Goal: Transaction & Acquisition: Purchase product/service

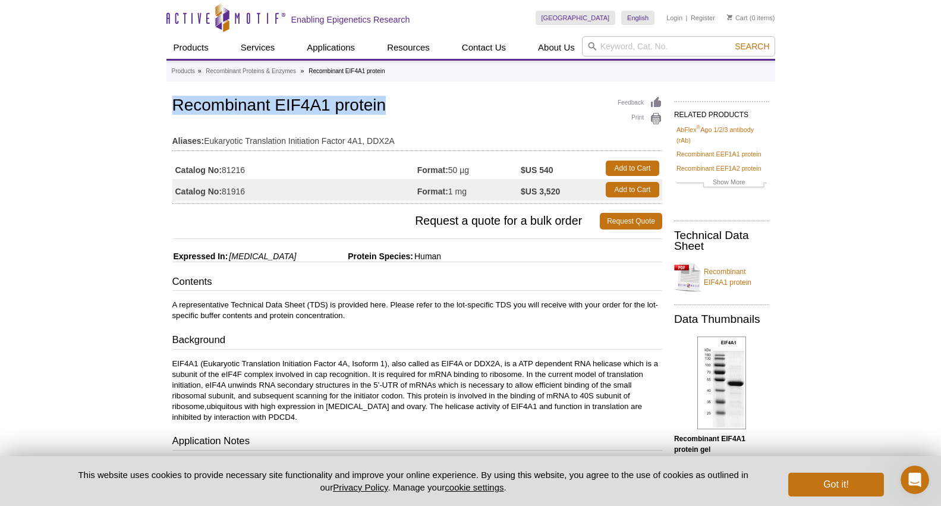
drag, startPoint x: 173, startPoint y: 99, endPoint x: 398, endPoint y: 110, distance: 224.9
click at [398, 110] on h1 "Recombinant EIF4A1 protein" at bounding box center [417, 106] width 490 height 20
copy h1 "Recombinant EIF4A1 protein"
click at [619, 171] on link "Add to Cart" at bounding box center [632, 167] width 53 height 15
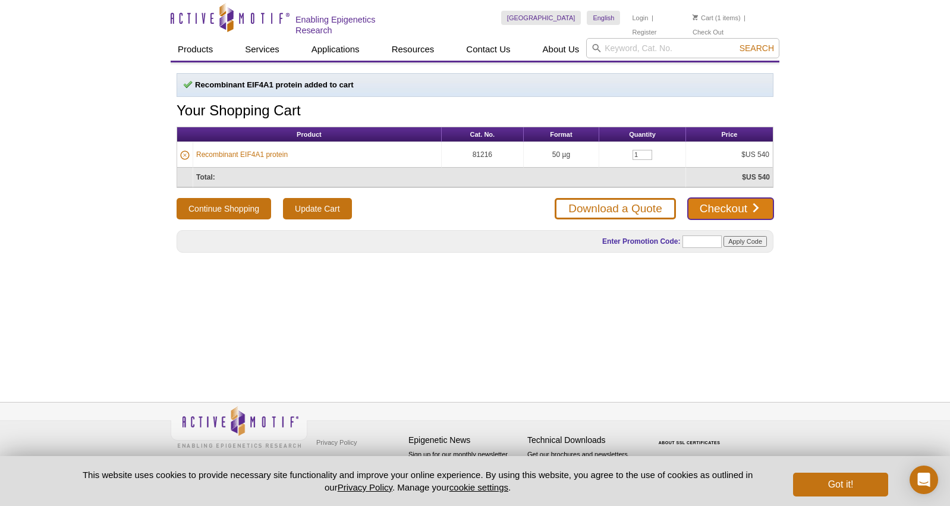
click at [714, 201] on link "Checkout" at bounding box center [731, 208] width 86 height 21
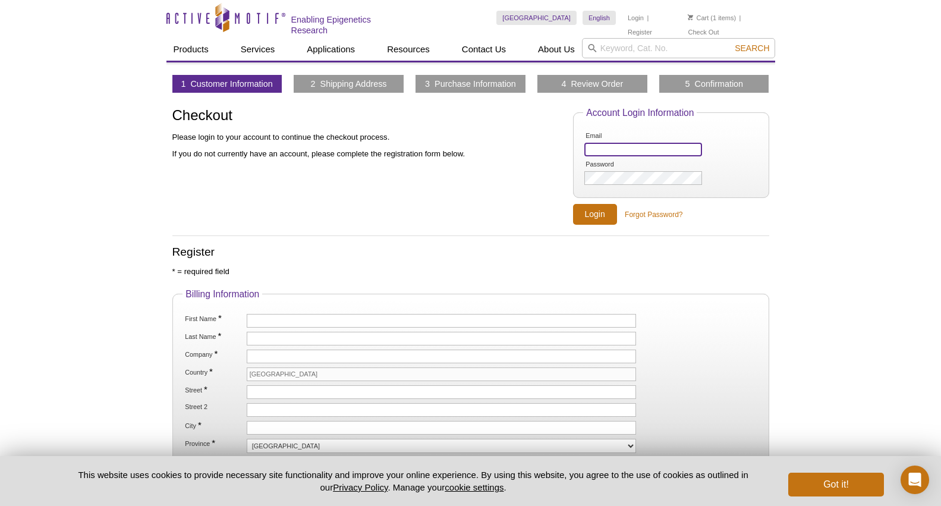
click at [589, 147] on input "Email" at bounding box center [642, 150] width 117 height 14
type input "[EMAIL_ADDRESS][DOMAIN_NAME]"
click at [597, 206] on input "Login" at bounding box center [595, 214] width 44 height 21
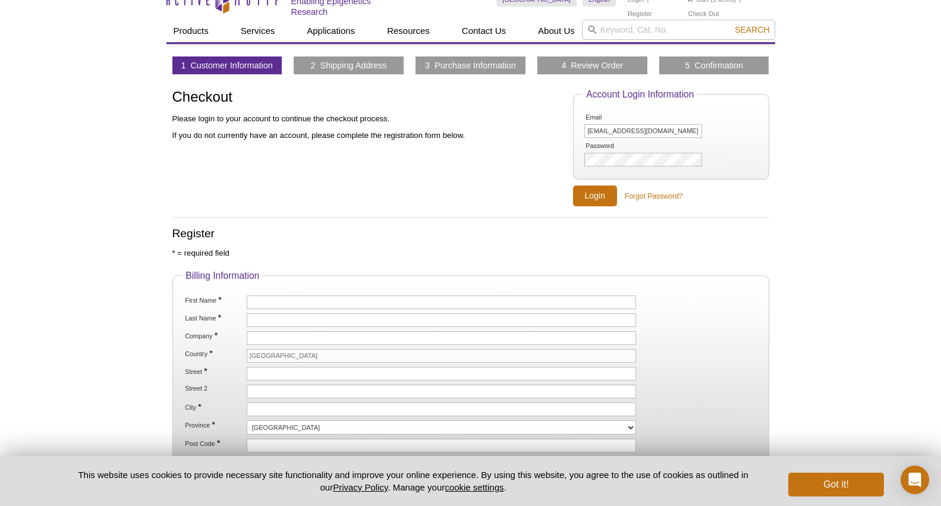
scroll to position [20, 0]
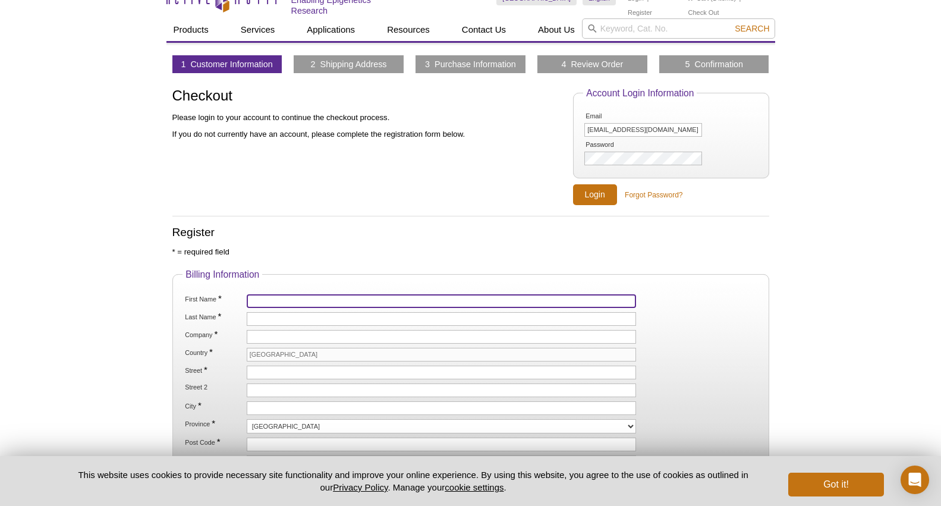
click at [260, 298] on input "First Name *" at bounding box center [442, 301] width 390 height 14
type input "[PERSON_NAME]"
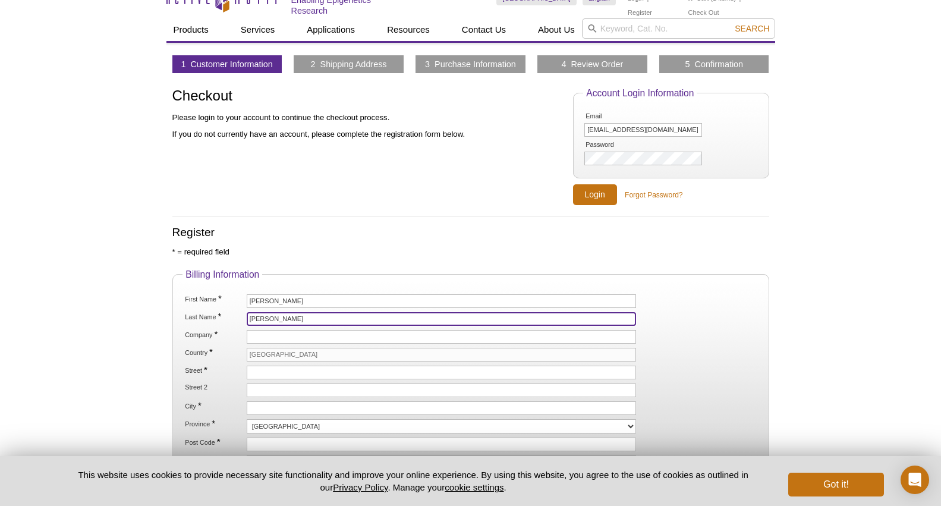
type input "[GEOGRAPHIC_DATA]"
type input "[STREET_ADDRESS]"
type input "Broker:Thompson Ahern International"
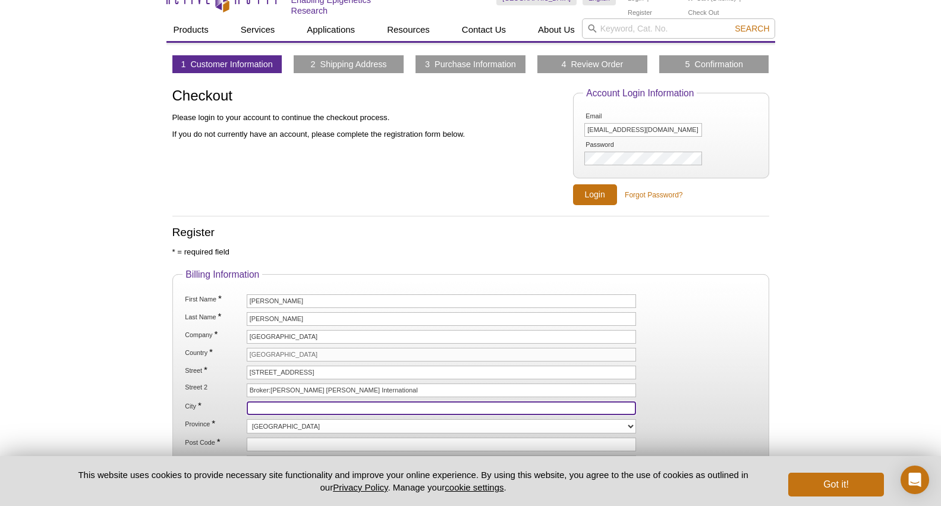
type input "Vancouver"
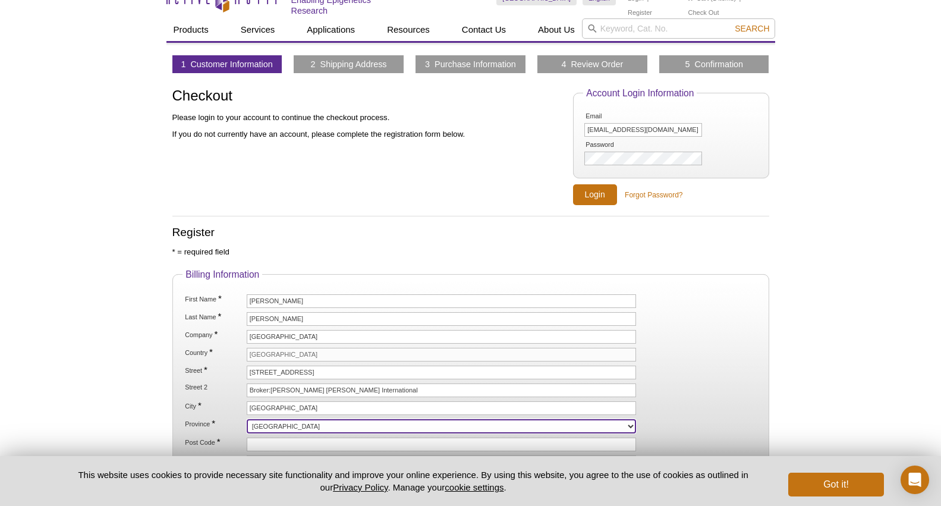
select select "BC"
type input "V6T 1Z3"
type input "6048229303"
type input "greenblattlabubc@gmail.com"
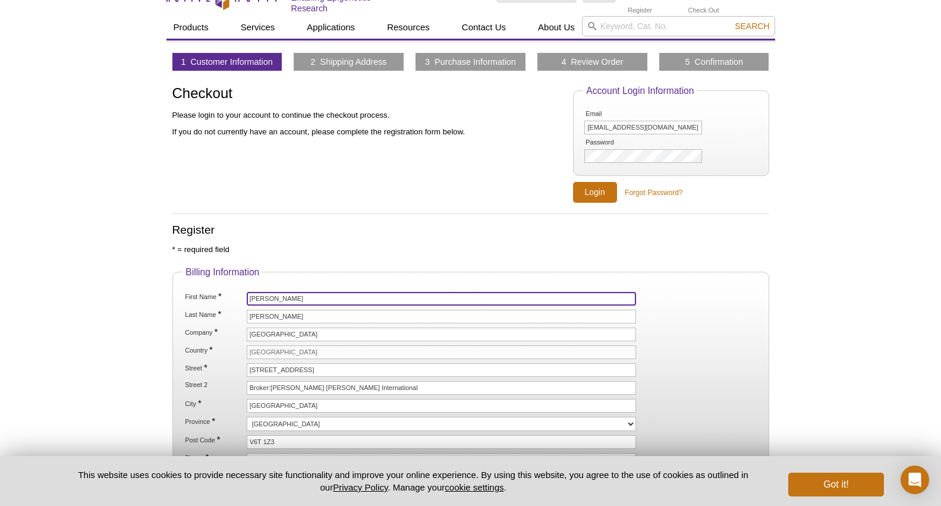
scroll to position [24, 0]
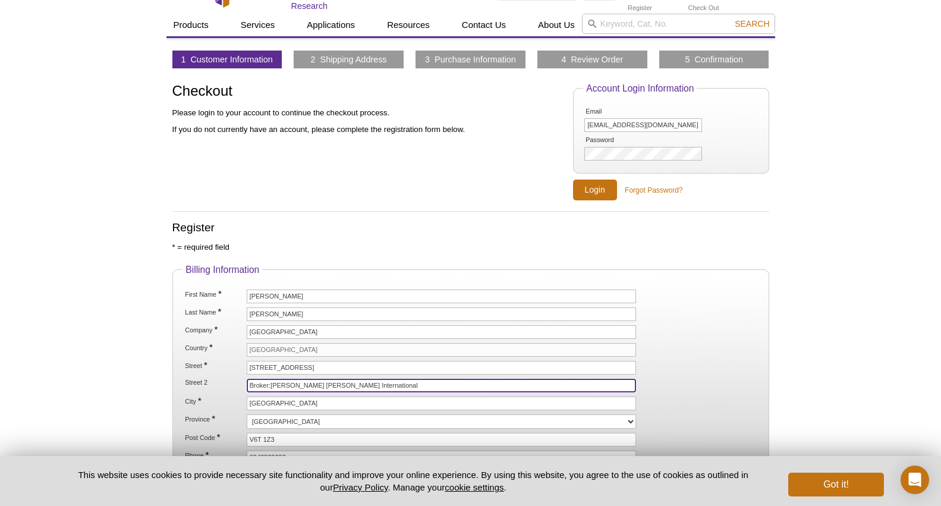
drag, startPoint x: 367, startPoint y: 385, endPoint x: 185, endPoint y: 376, distance: 181.5
click at [185, 376] on ol "First Name * Ethan Last Name * Greenblatt Company * University of British Colum…" at bounding box center [469, 385] width 575 height 193
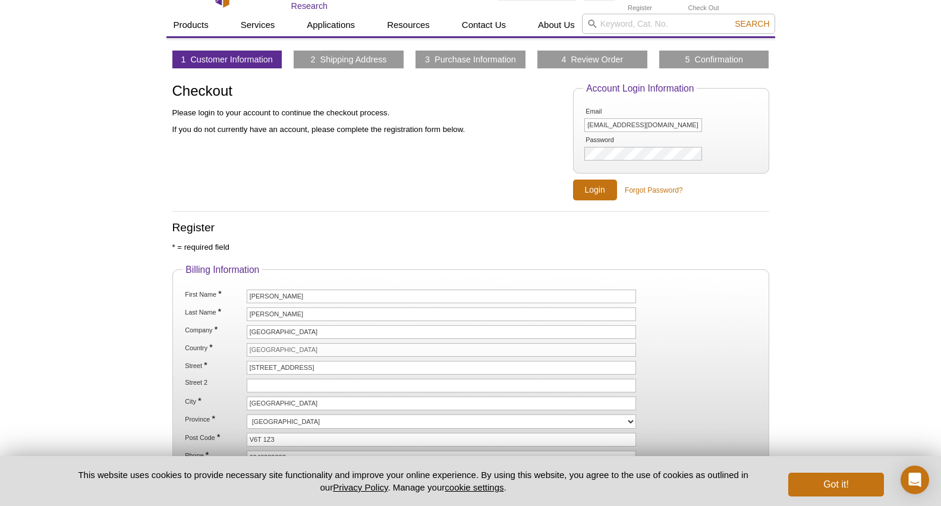
click at [168, 364] on div "1 Customer Information 2 Shipping Address 3 Purchase Information 4 Review Order…" at bounding box center [470, 349] width 609 height 597
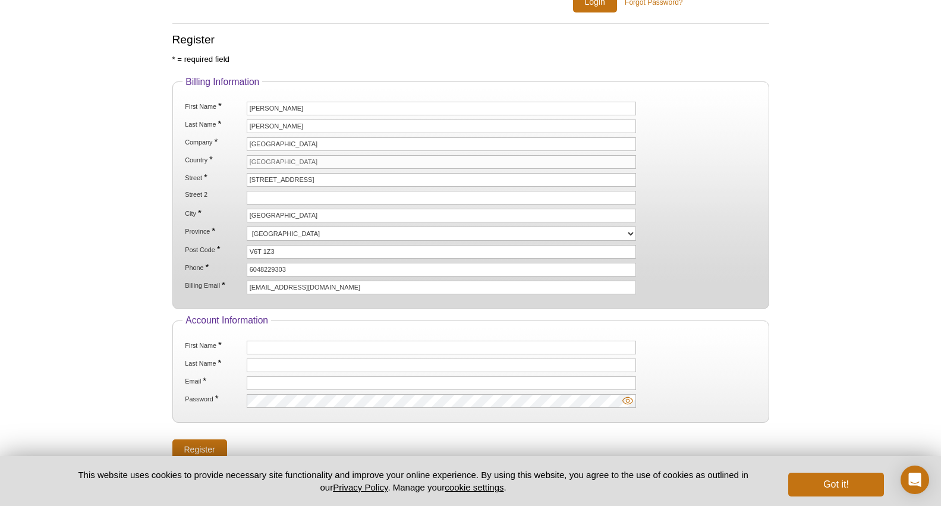
scroll to position [221, 0]
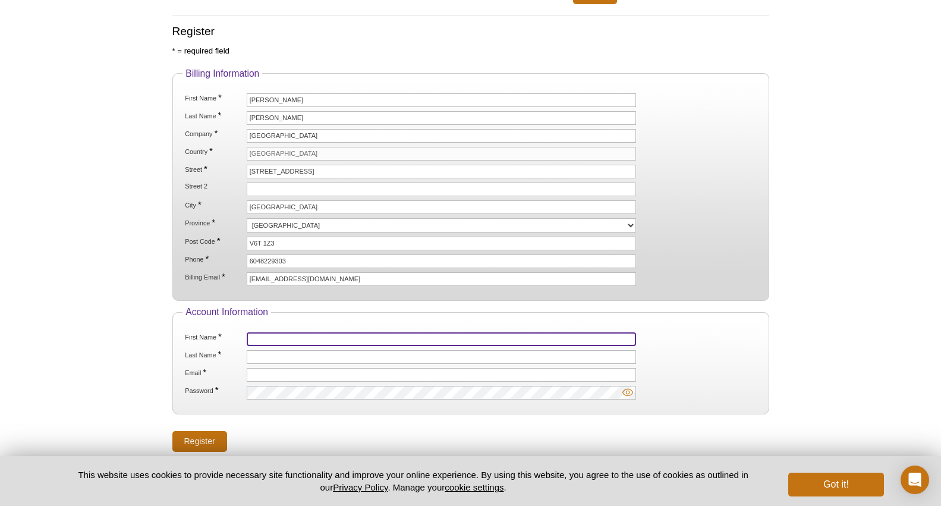
click at [260, 336] on input "First Name *" at bounding box center [442, 339] width 390 height 14
type input "Ethan"
type input "Greenblatt"
type input "[EMAIL_ADDRESS][DOMAIN_NAME]"
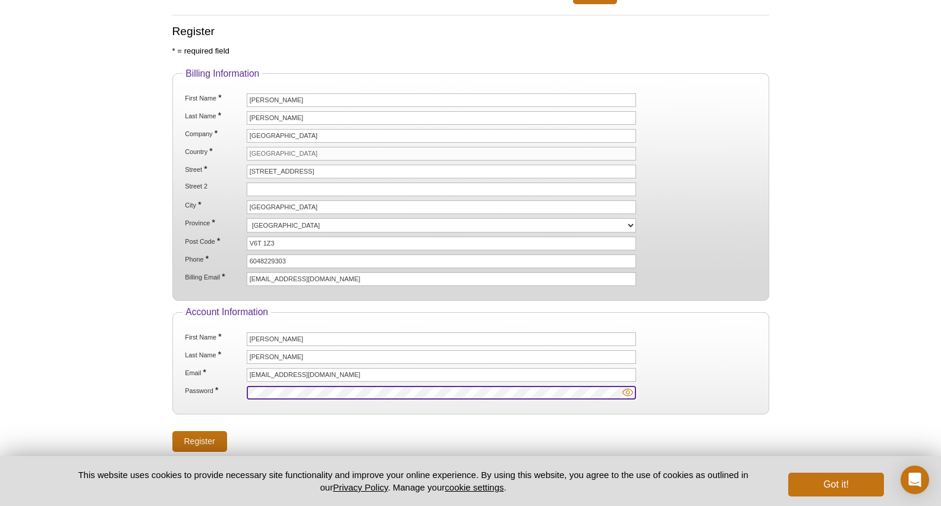
scroll to position [238, 0]
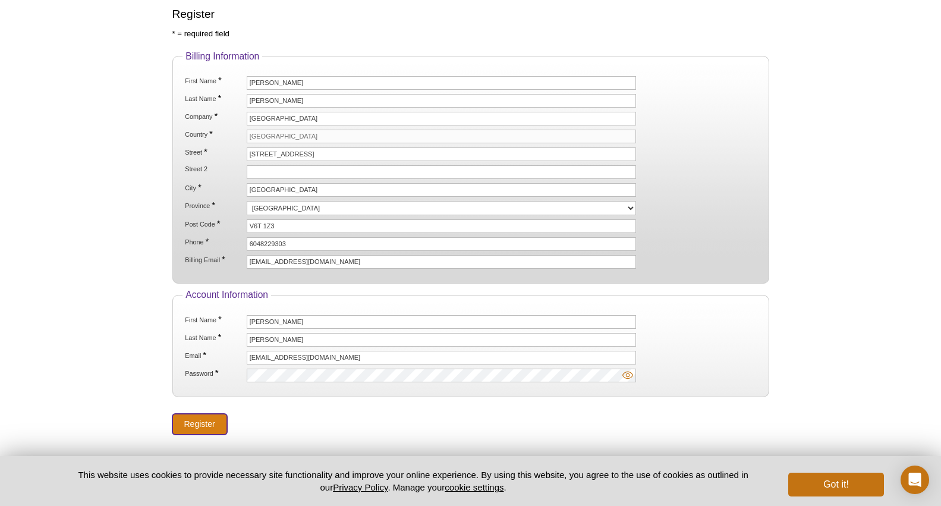
click at [217, 418] on input "Register" at bounding box center [199, 424] width 55 height 21
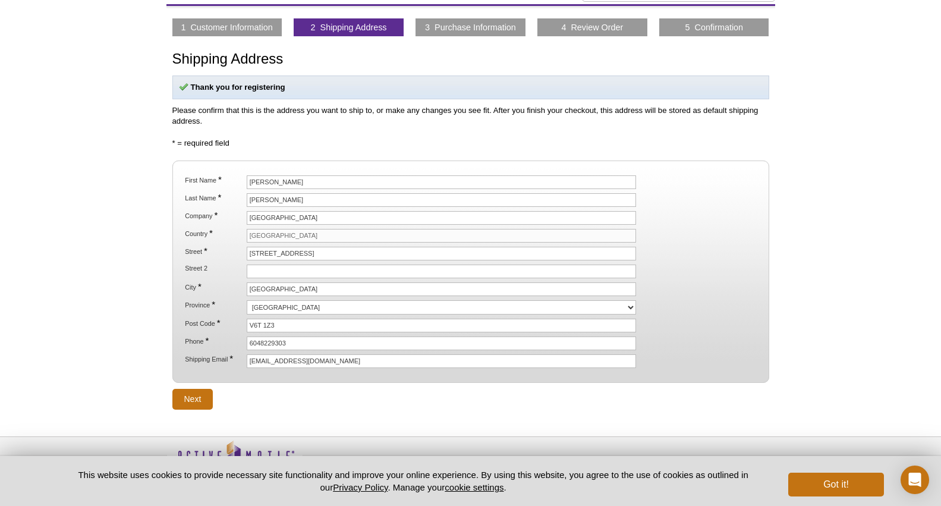
scroll to position [89, 0]
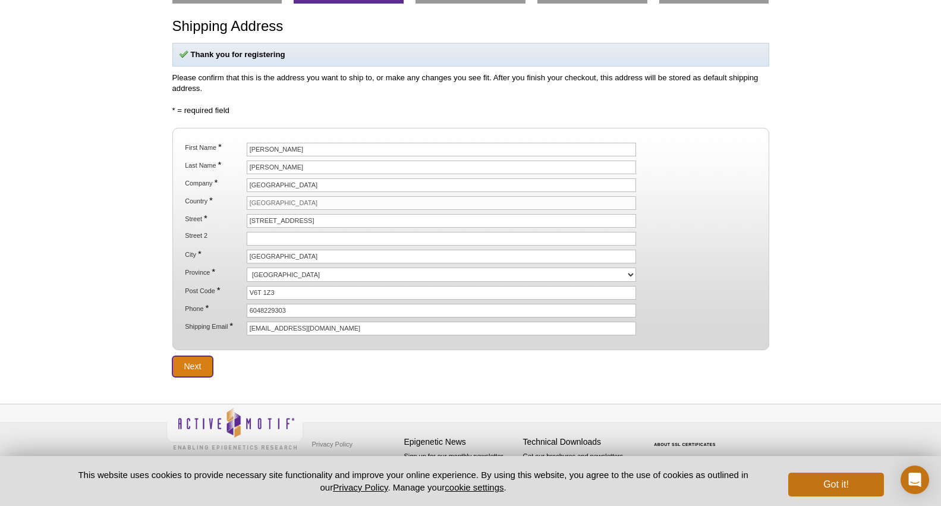
click at [203, 364] on input "Next" at bounding box center [192, 366] width 41 height 21
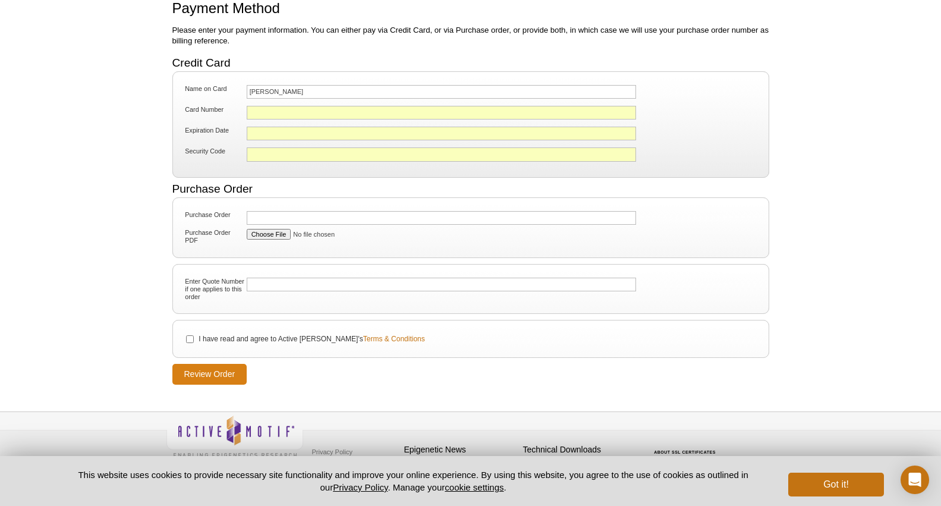
scroll to position [108, 0]
click at [187, 338] on input "I have read and agree to Active Motif's Terms & Conditions" at bounding box center [190, 339] width 8 height 8
checkbox input "true"
click at [206, 371] on input "Review Order" at bounding box center [209, 373] width 75 height 21
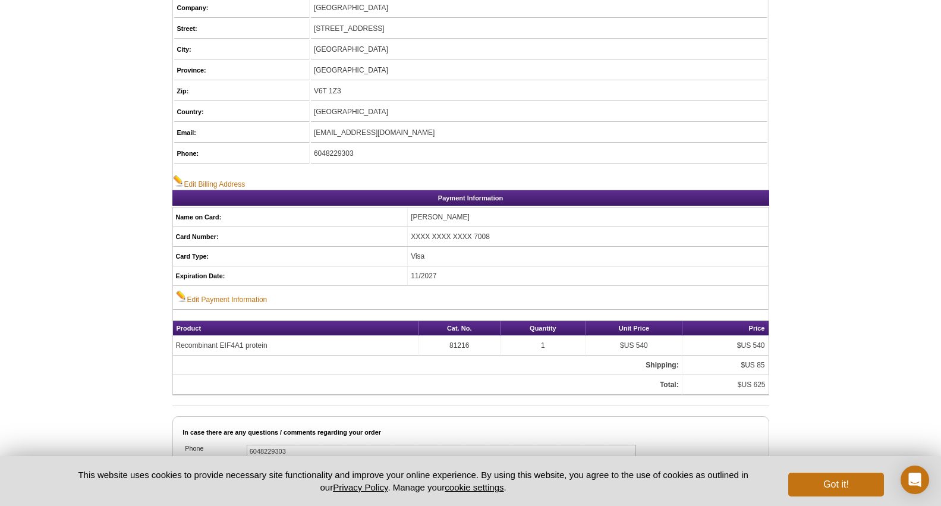
scroll to position [436, 0]
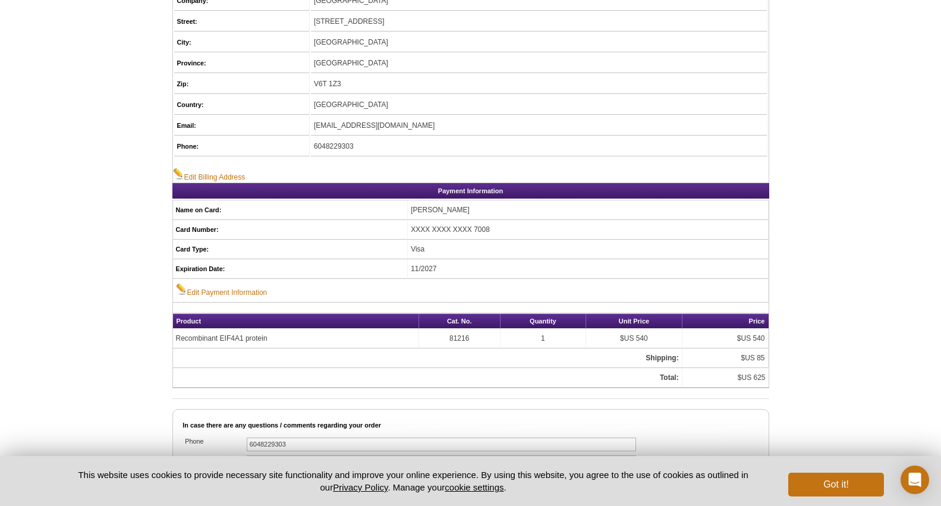
click at [452, 337] on td "81216" at bounding box center [459, 339] width 81 height 20
copy td "81216"
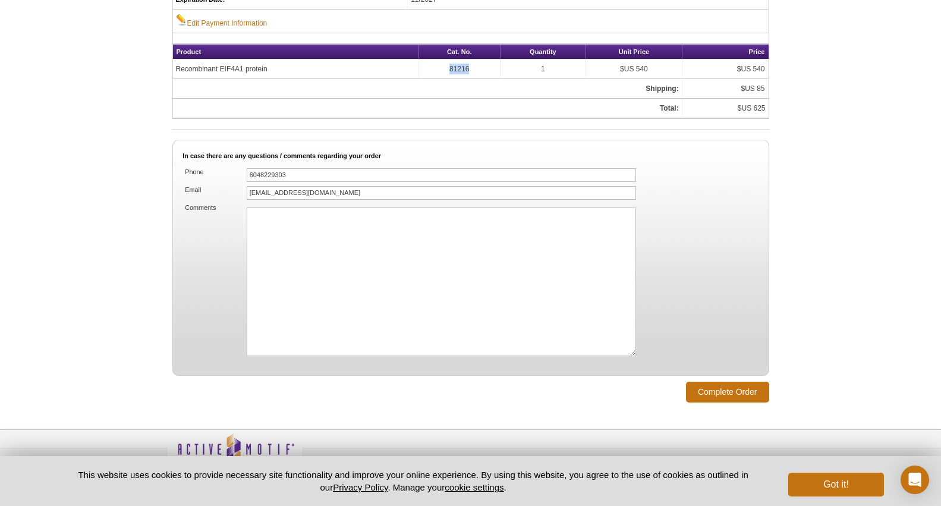
scroll to position [714, 0]
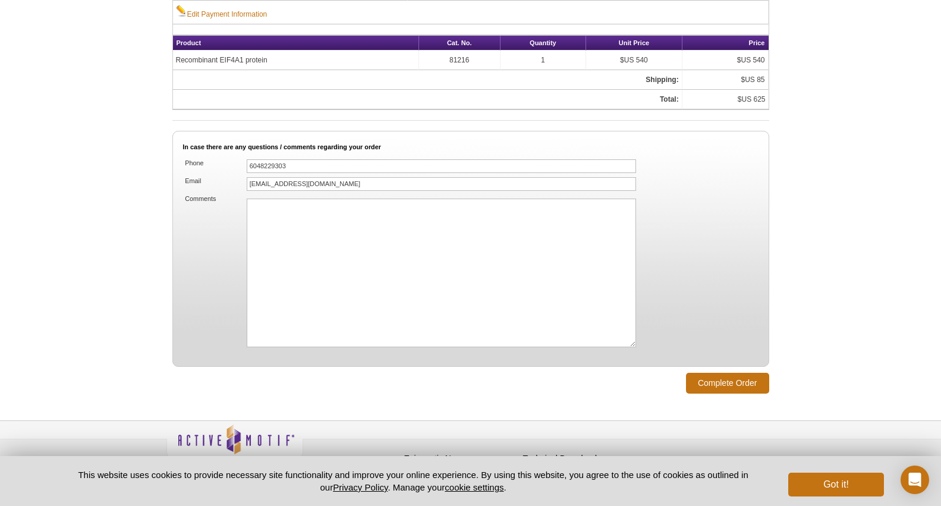
click at [178, 248] on fieldset "In case there are any questions / comments regarding your order Phone 604822930…" at bounding box center [470, 249] width 597 height 236
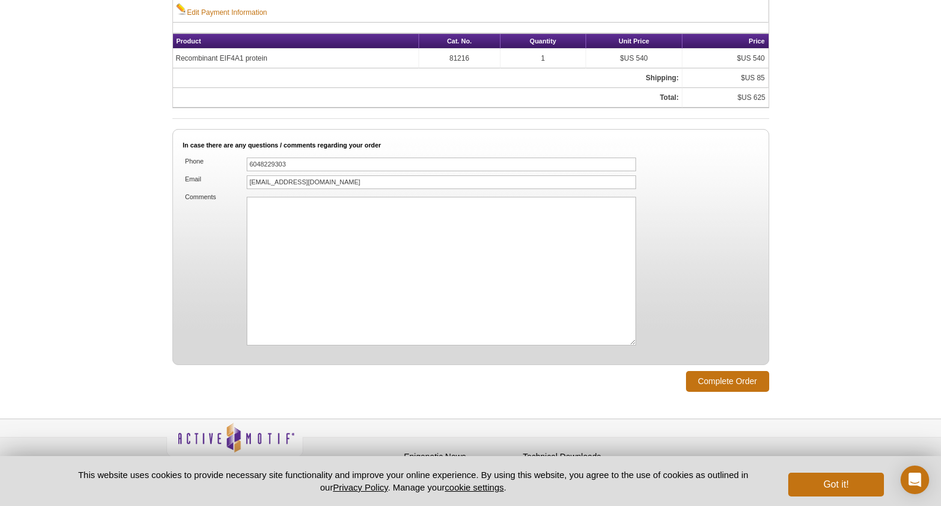
scroll to position [717, 0]
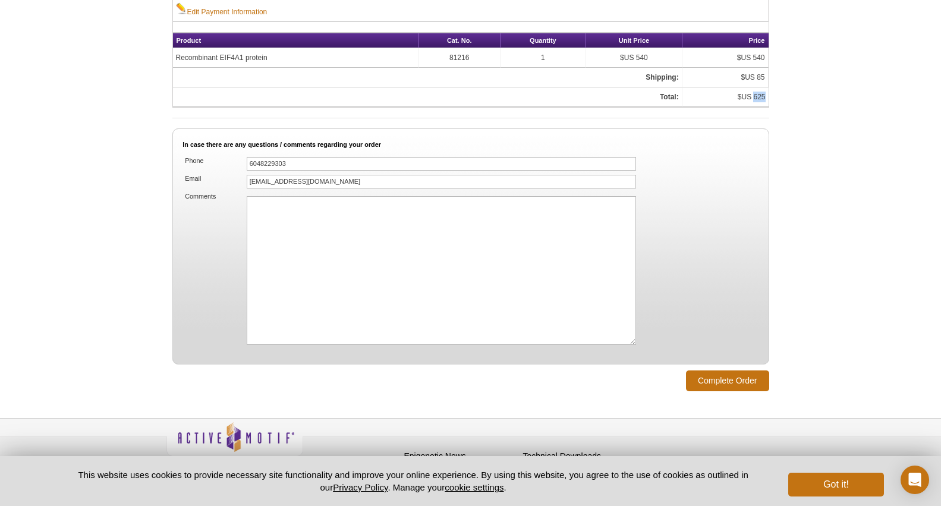
drag, startPoint x: 753, startPoint y: 93, endPoint x: 769, endPoint y: 96, distance: 15.7
click at [769, 96] on table "Product Cat. No. Quantity Unit Price Price Recombinant EIF4A1 protein 81216 1 $…" at bounding box center [470, 70] width 597 height 75
copy td "625"
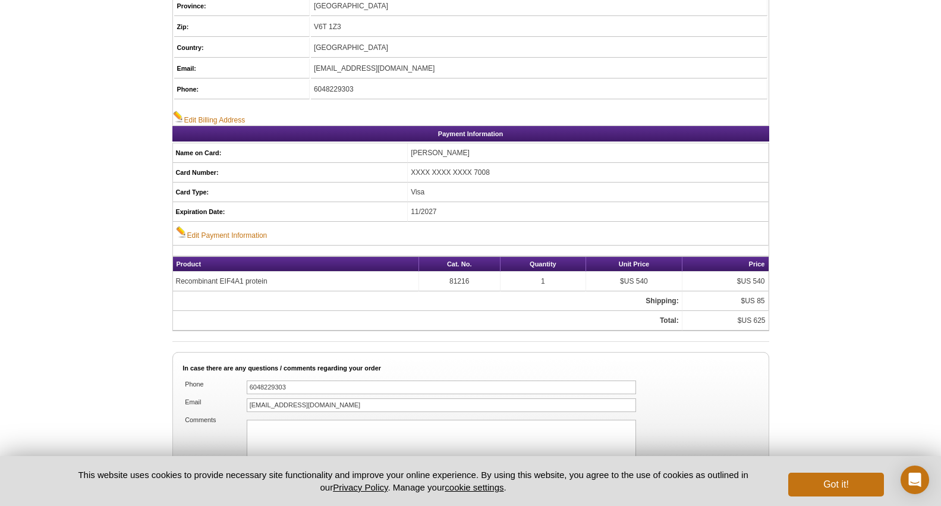
scroll to position [501, 0]
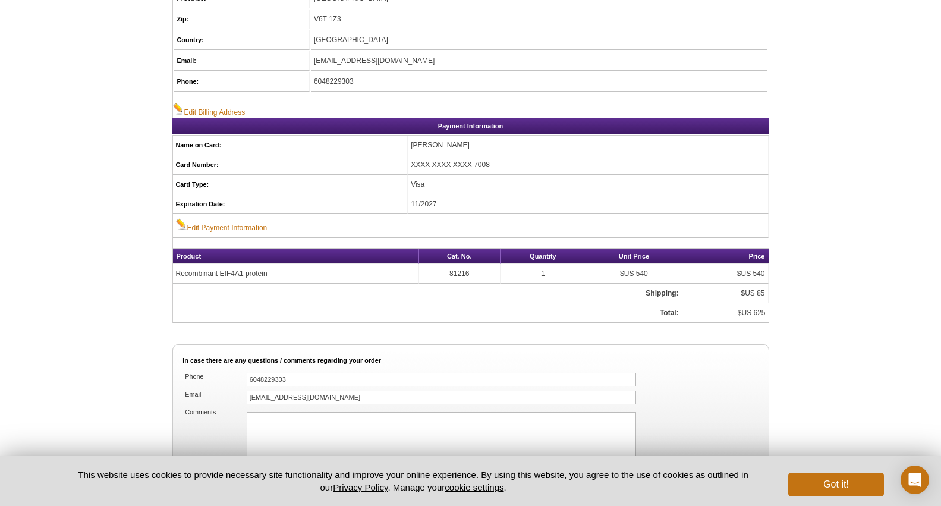
click at [758, 309] on td "$US 625" at bounding box center [725, 313] width 86 height 20
copy td "625"
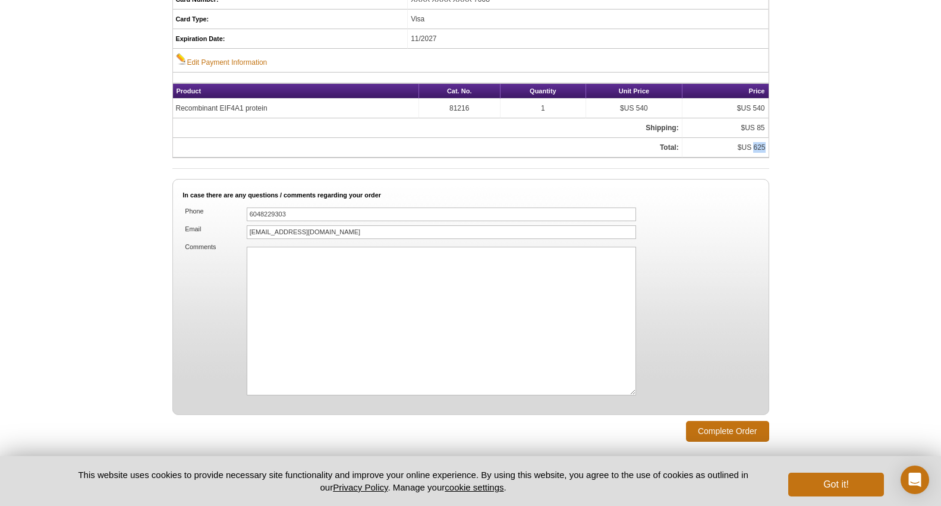
scroll to position [731, 0]
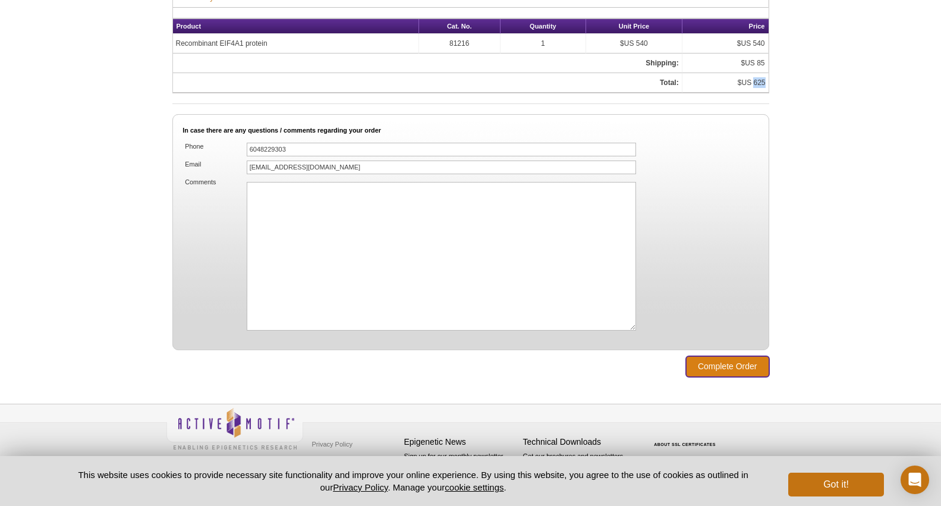
click at [693, 366] on input "Complete Order" at bounding box center [727, 366] width 83 height 21
click at [807, 486] on button "Got it!" at bounding box center [835, 485] width 95 height 24
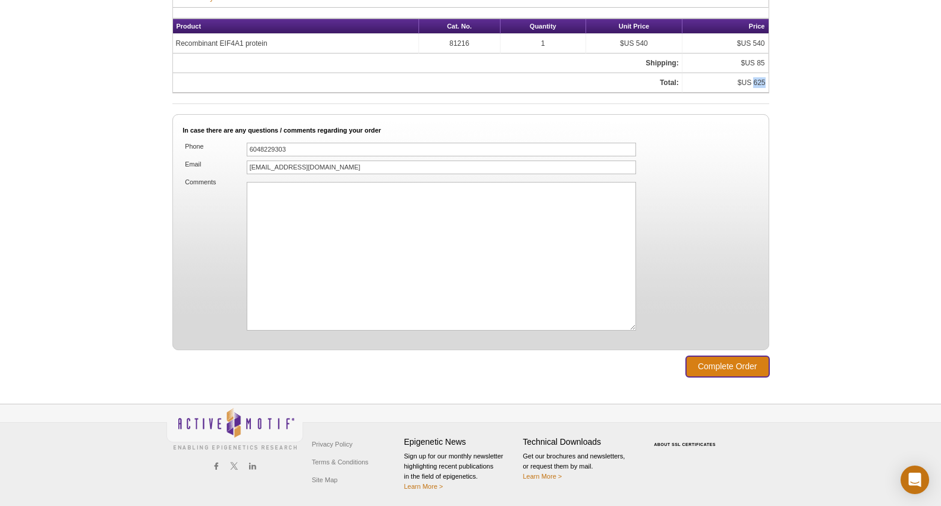
click at [721, 363] on input "Complete Order" at bounding box center [727, 366] width 83 height 21
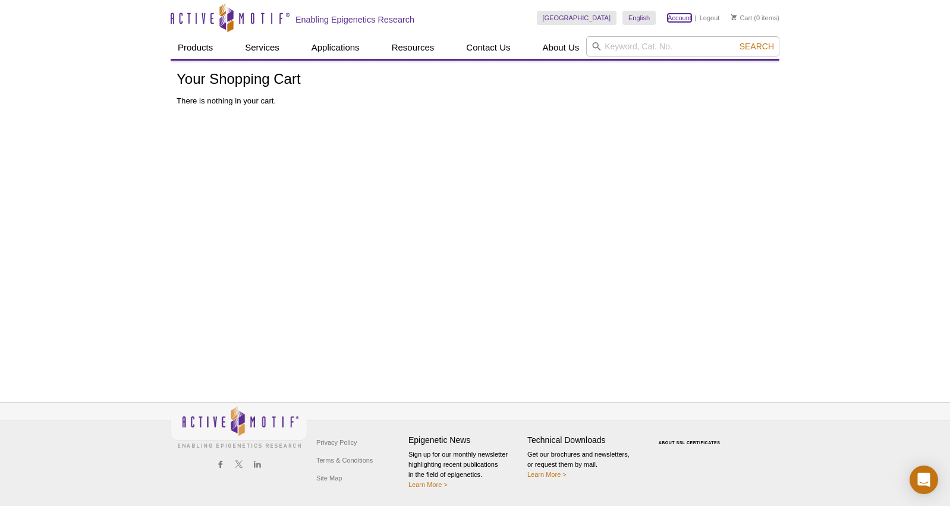
click at [684, 18] on link "Account" at bounding box center [679, 18] width 24 height 8
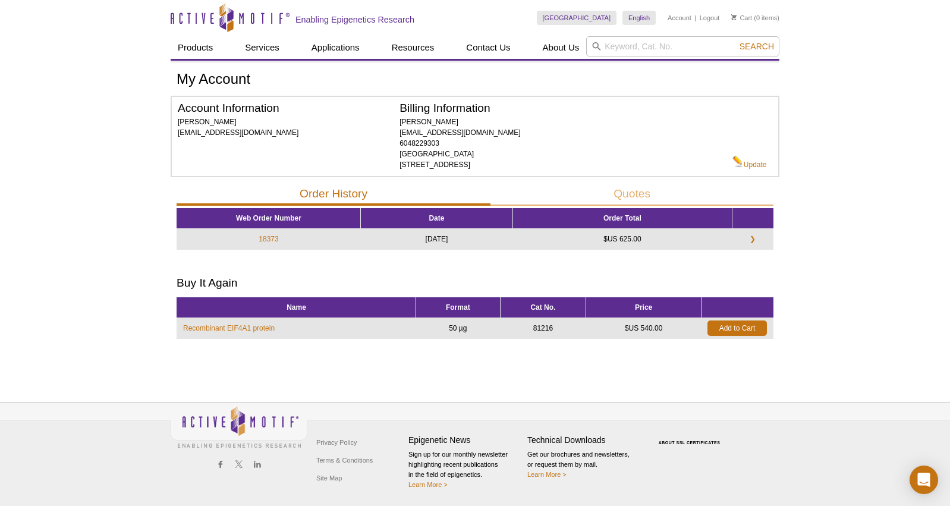
click at [338, 271] on div at bounding box center [475, 269] width 597 height 18
click at [744, 239] on link "❯" at bounding box center [752, 239] width 20 height 11
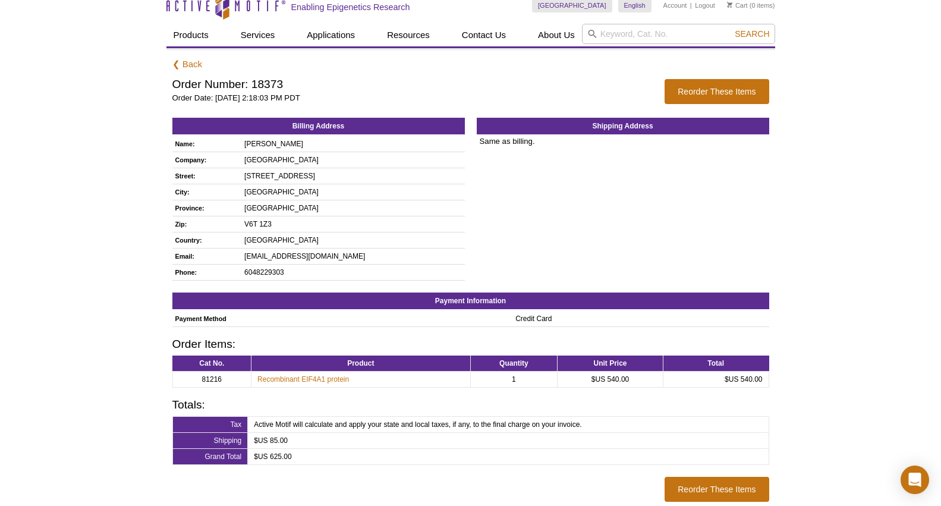
scroll to position [23, 0]
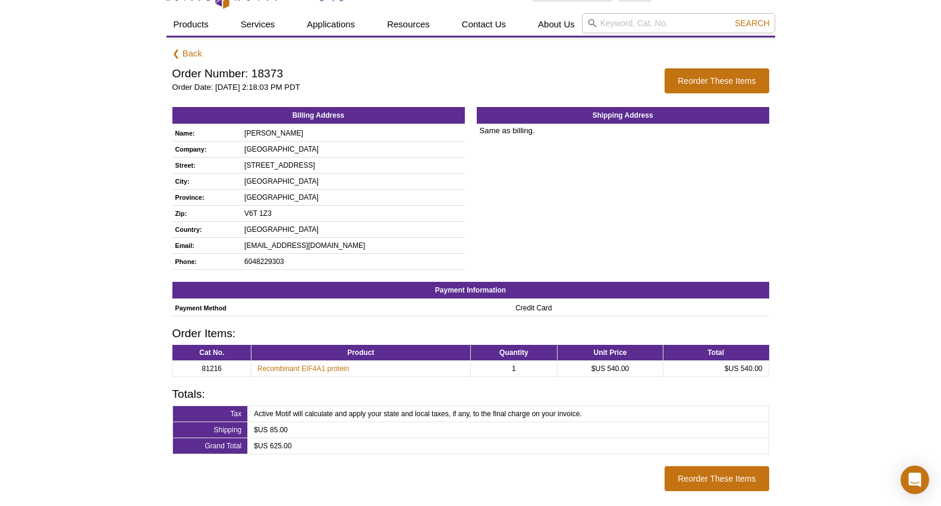
click at [267, 72] on h2 "Order Number: 18373" at bounding box center [412, 73] width 481 height 11
copy h2 "18373"
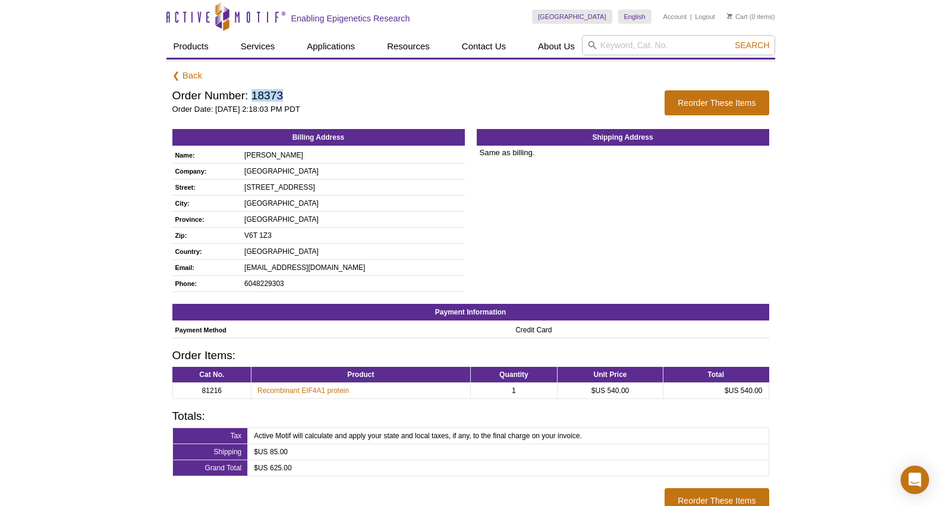
scroll to position [0, 0]
